Goal: Information Seeking & Learning: Learn about a topic

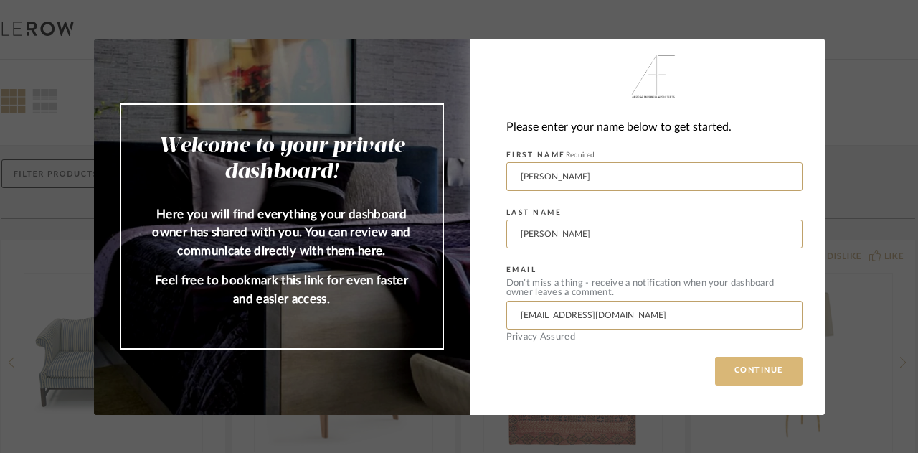
click at [760, 371] on button "CONTINUE" at bounding box center [758, 370] width 87 height 29
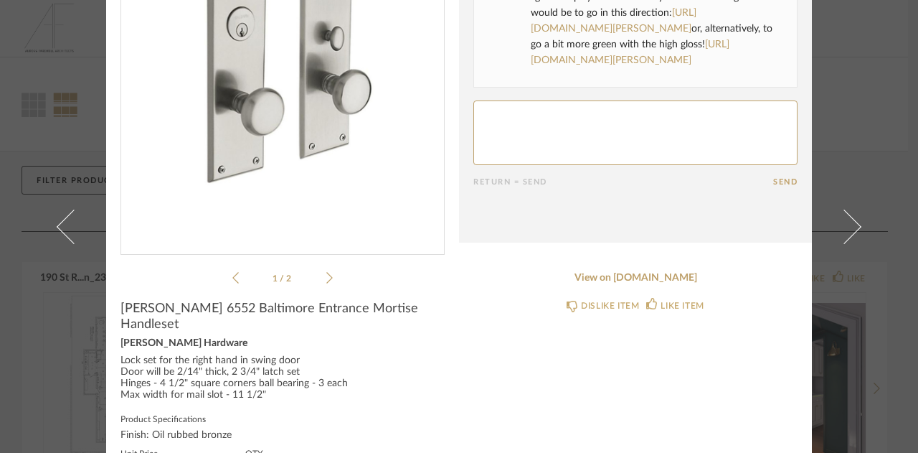
scroll to position [181, 0]
click at [326, 275] on icon at bounding box center [329, 276] width 6 height 13
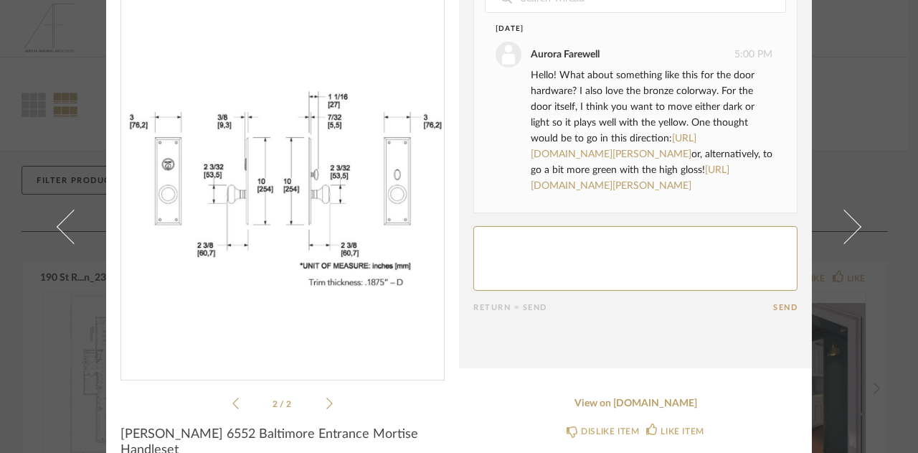
scroll to position [55, 0]
click at [628, 149] on link "[URL][DOMAIN_NAME][PERSON_NAME]" at bounding box center [614, 147] width 166 height 26
click at [651, 181] on link "[URL][DOMAIN_NAME][PERSON_NAME]" at bounding box center [630, 179] width 199 height 26
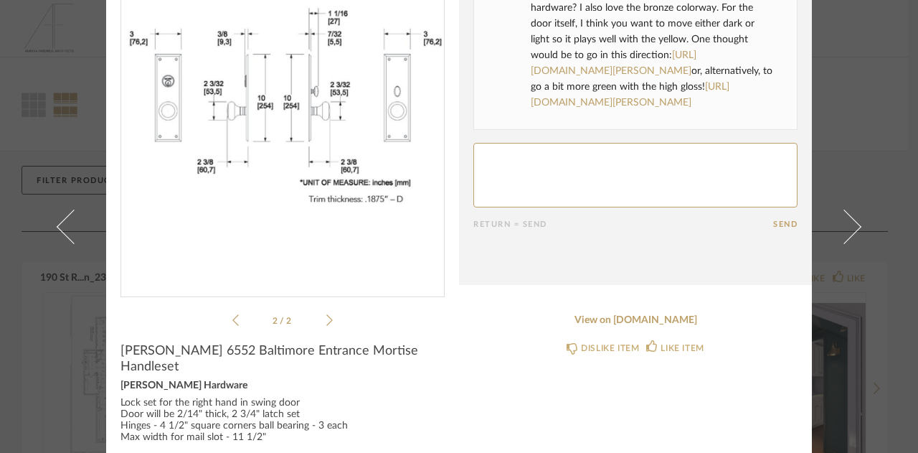
scroll to position [0, 0]
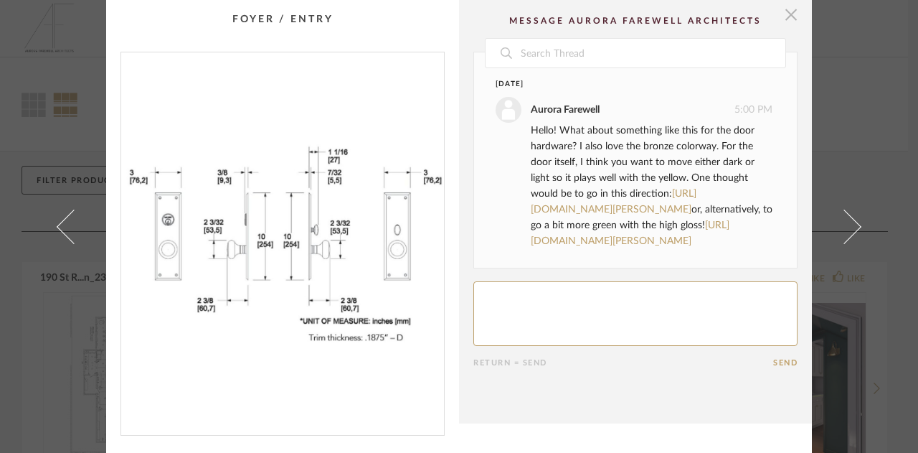
click at [787, 13] on span "button" at bounding box center [791, 14] width 29 height 29
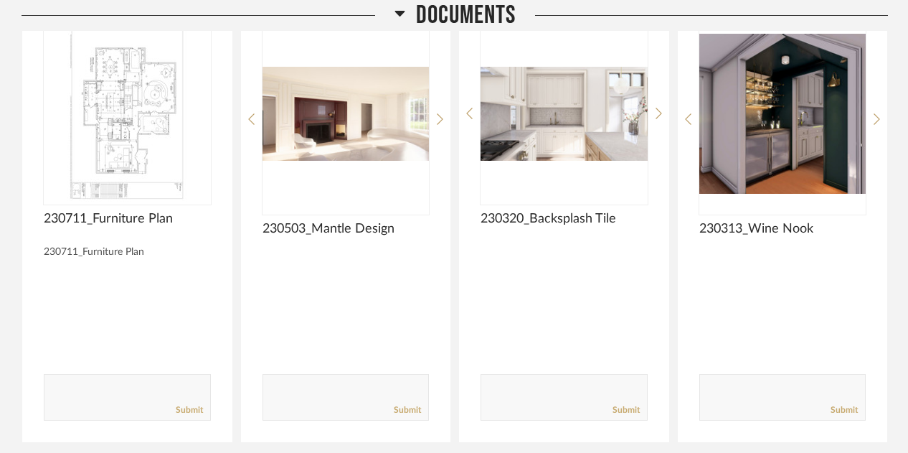
scroll to position [271, 0]
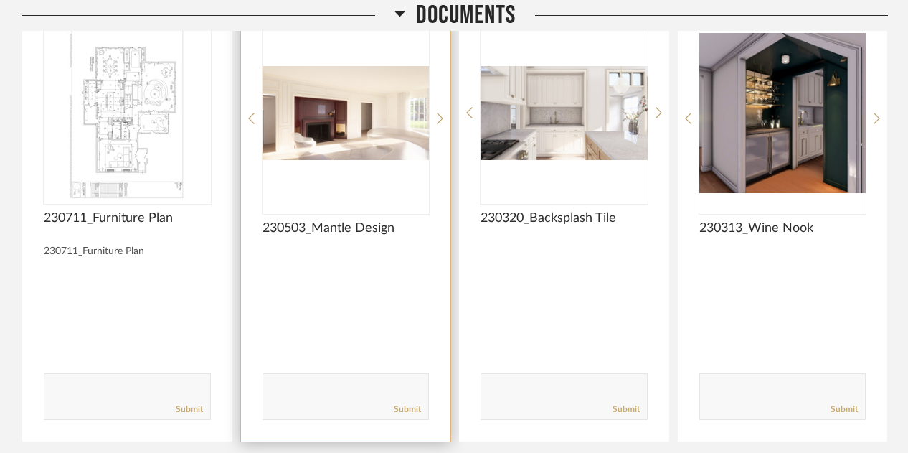
click at [355, 133] on img "0" at bounding box center [345, 112] width 167 height 179
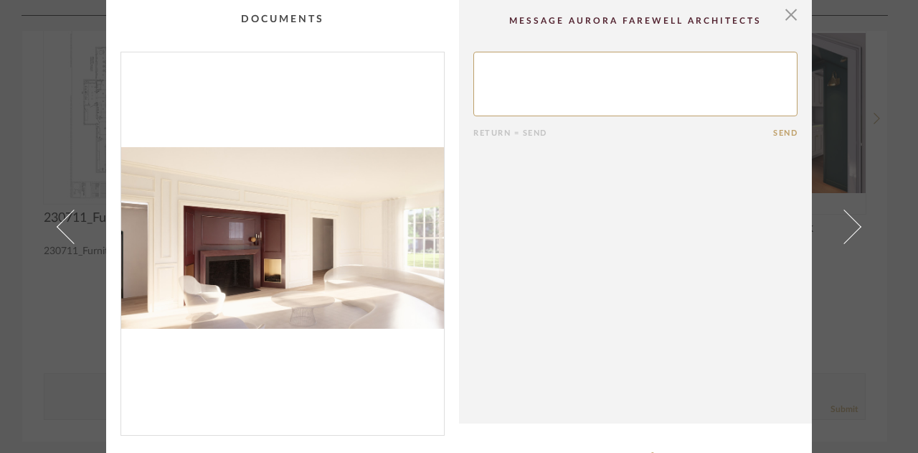
scroll to position [63, 0]
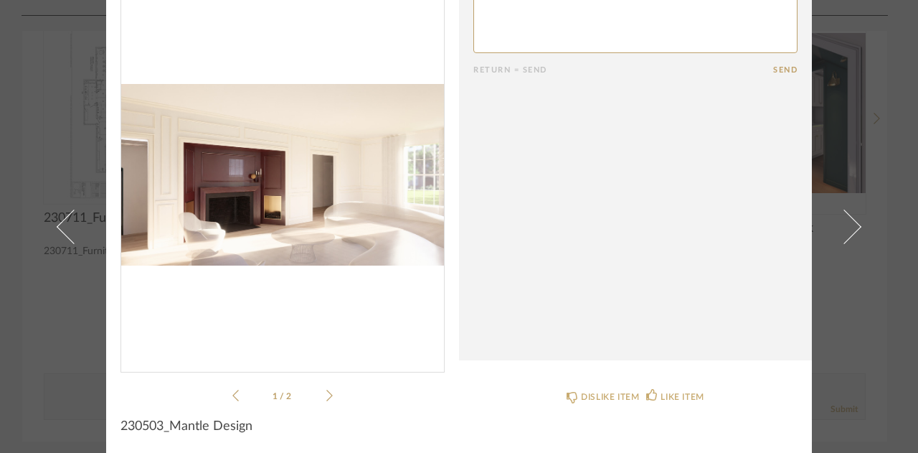
click at [326, 397] on icon at bounding box center [329, 395] width 6 height 13
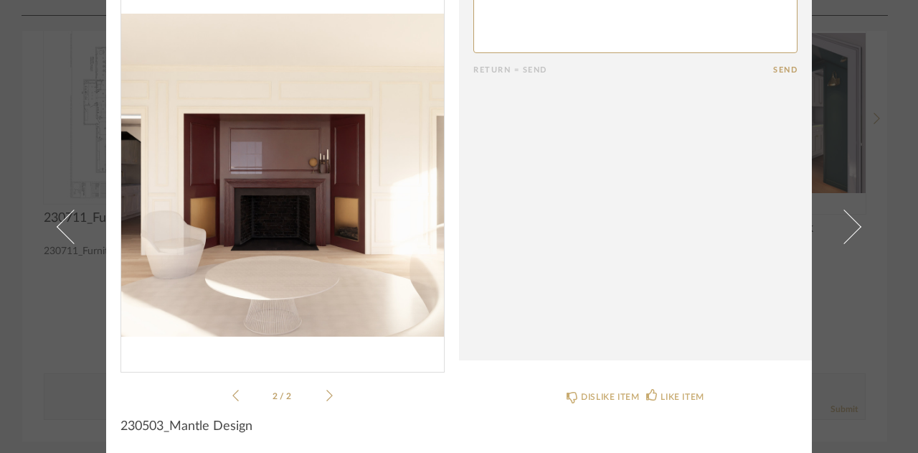
click at [326, 397] on icon at bounding box center [329, 395] width 6 height 13
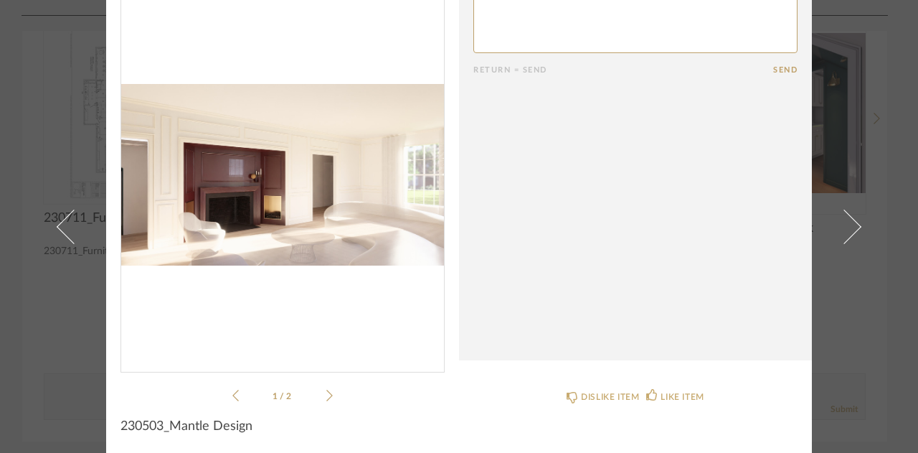
click at [326, 397] on icon at bounding box center [329, 395] width 6 height 13
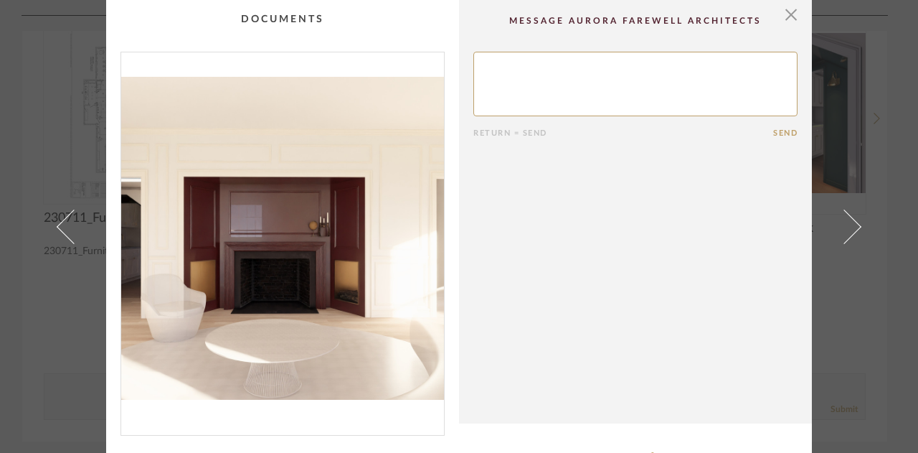
scroll to position [1, 0]
click at [787, 11] on span "button" at bounding box center [791, 13] width 29 height 29
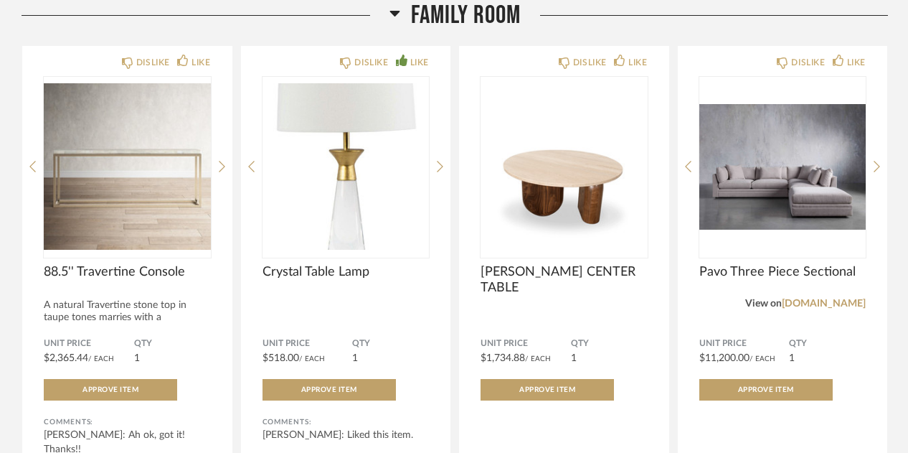
scroll to position [5778, 0]
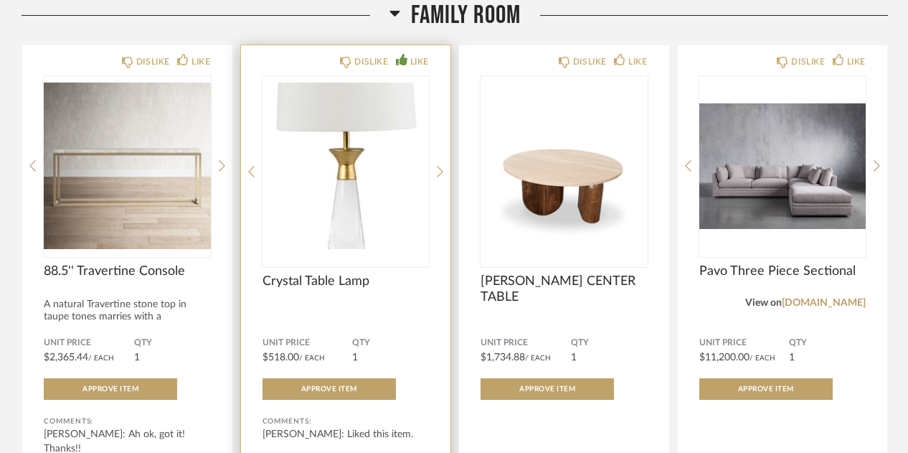
click at [435, 161] on div "DISLIKE LIKE Crystal Table Lamp Unit Price $518.00 / Each QTY 1 Approve Item Co…" at bounding box center [346, 288] width 210 height 486
click at [442, 167] on icon at bounding box center [440, 171] width 6 height 11
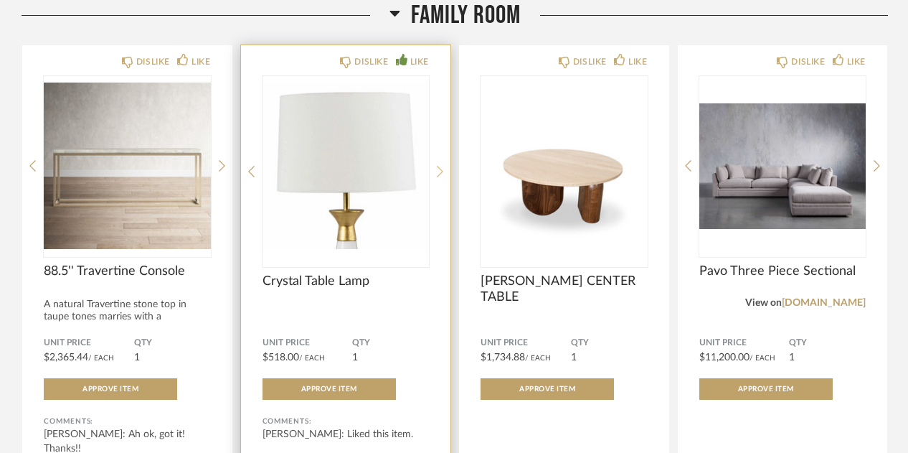
click at [442, 167] on icon at bounding box center [440, 171] width 6 height 11
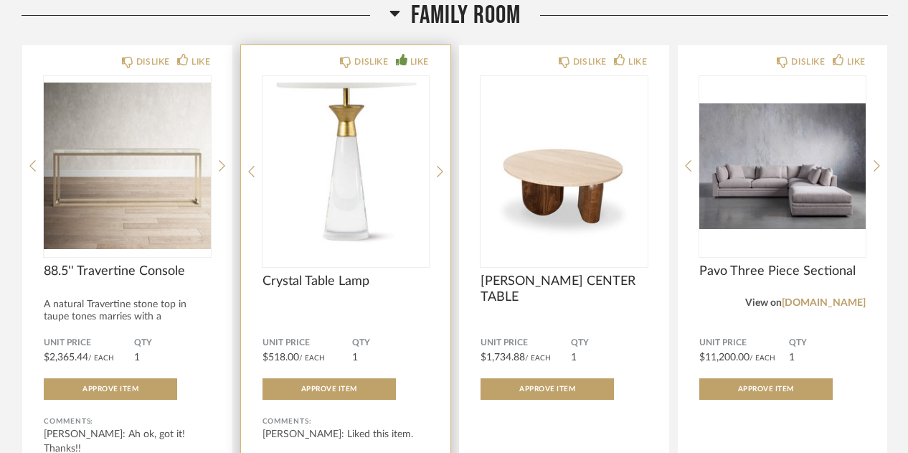
click at [445, 332] on div "DISLIKE LIKE Crystal Table Lamp Unit Price $518.00 / Each QTY 1 Approve Item Co…" at bounding box center [346, 288] width 210 height 486
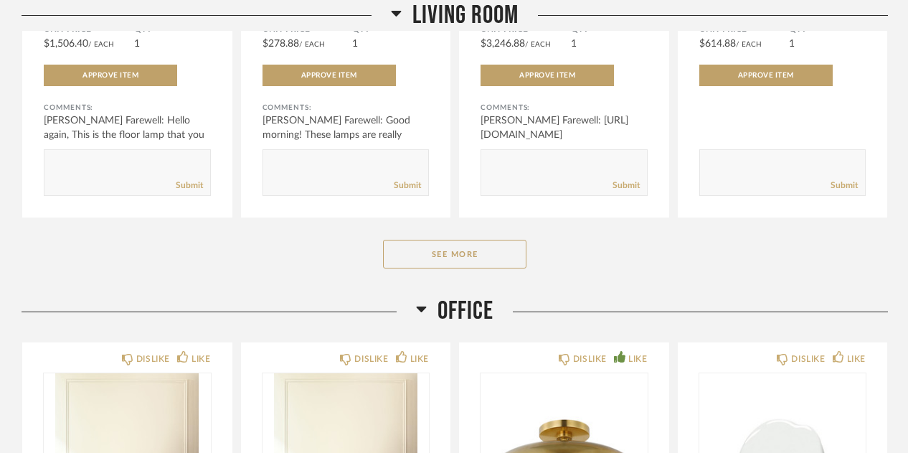
scroll to position [7315, 0]
click at [464, 249] on button "See More" at bounding box center [454, 253] width 143 height 29
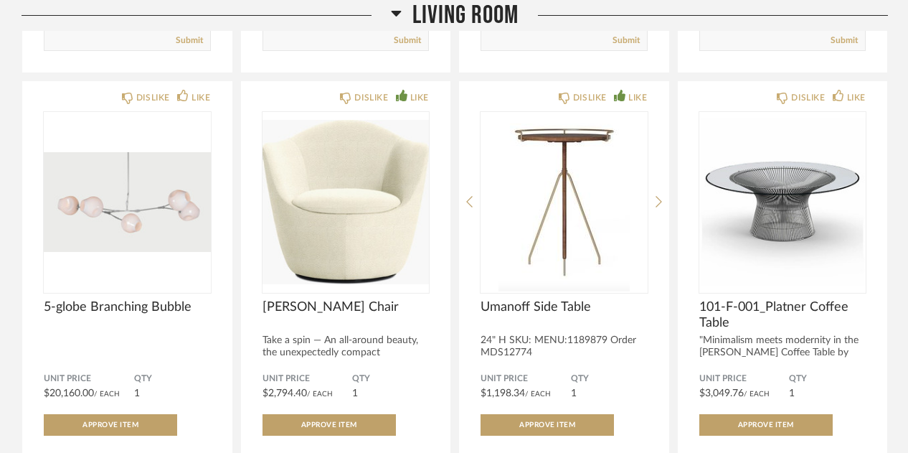
scroll to position [7536, 0]
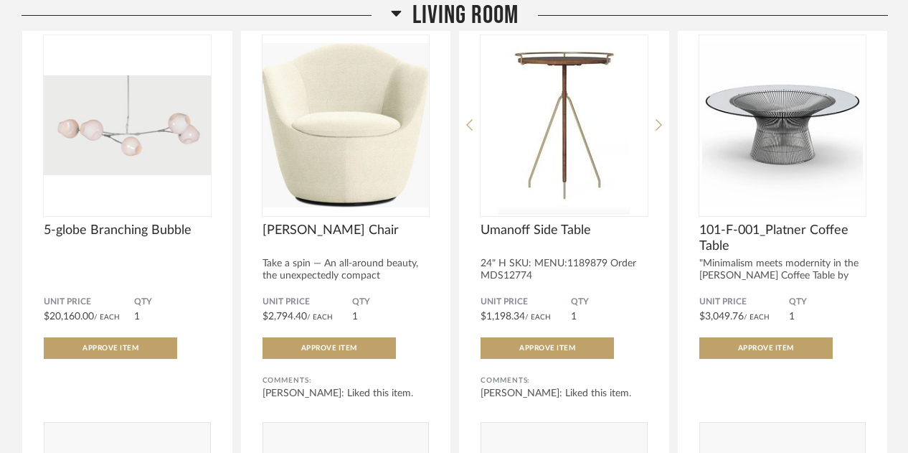
click at [464, 249] on div "DISLIKE LIKE Umanoff Side Table 24" H SKU: MENU:1189879 Order MDS12774 Unit Pri…" at bounding box center [564, 247] width 210 height 486
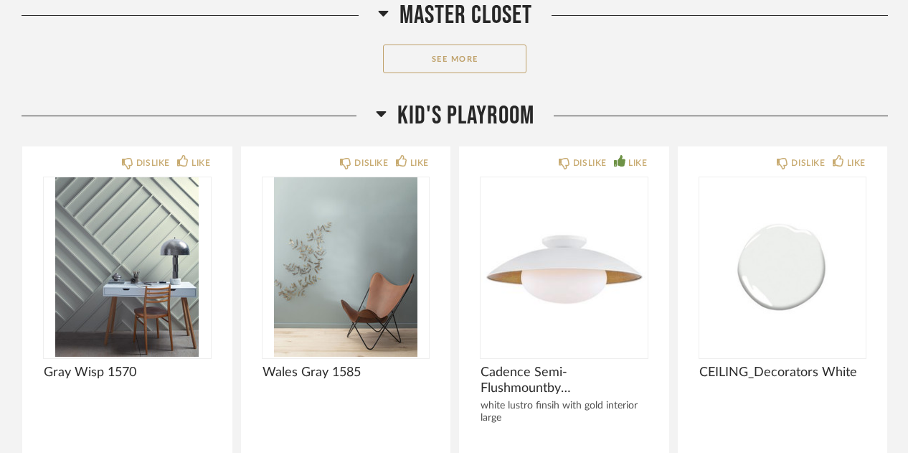
scroll to position [16279, 0]
